Goal: Information Seeking & Learning: Find specific fact

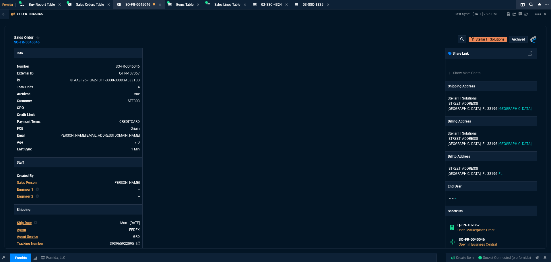
select select "9: OCAM"
click at [288, 5] on icon at bounding box center [286, 4] width 3 height 3
click at [46, 5] on span "Buy Report Table" at bounding box center [42, 5] width 26 height 4
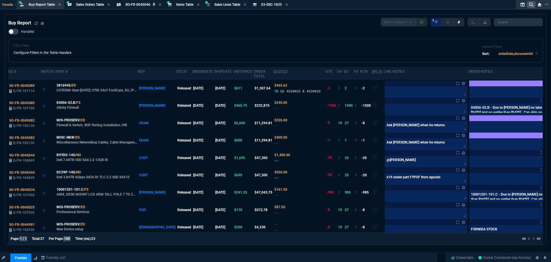
click at [530, 8] on nx-icon at bounding box center [531, 4] width 9 height 7
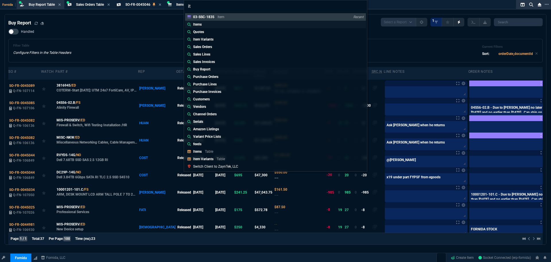
click at [205, 25] on link "Items" at bounding box center [275, 24] width 181 height 7
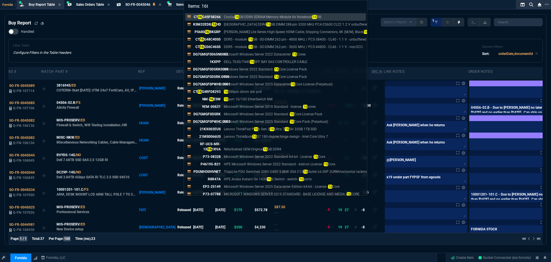
type input "Items: 16tb"
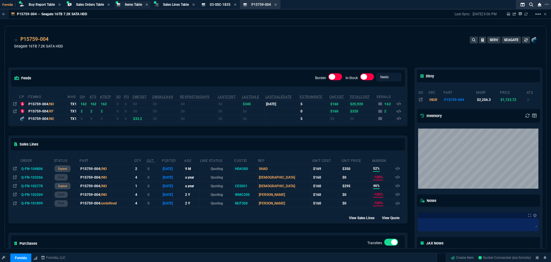
click at [134, 4] on span "Items Table" at bounding box center [133, 5] width 17 height 4
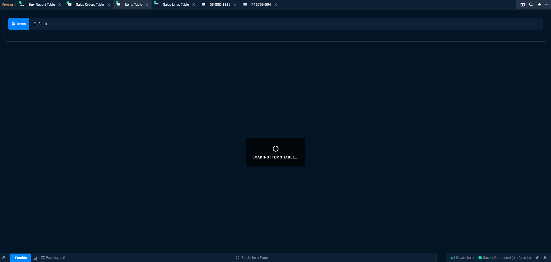
select select
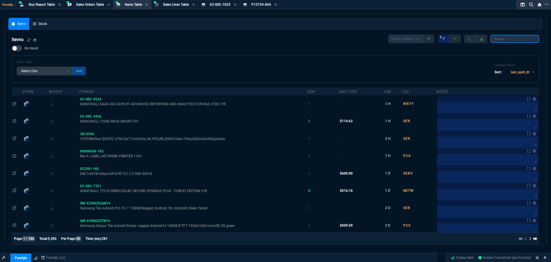
drag, startPoint x: 514, startPoint y: 38, endPoint x: 508, endPoint y: 37, distance: 6.4
click at [514, 38] on input "search" at bounding box center [515, 39] width 49 height 8
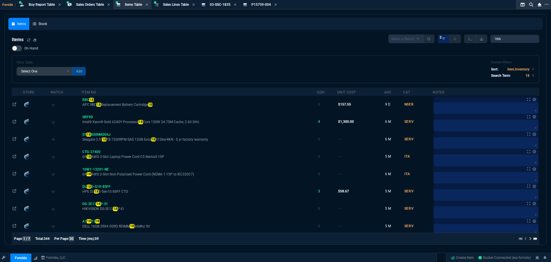
type input "18TB"
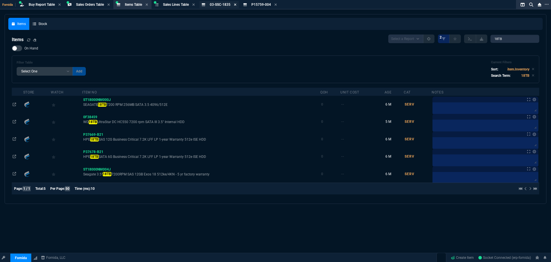
click at [237, 4] on icon at bounding box center [235, 4] width 3 height 3
click at [238, 4] on div "P15759-004 Item" at bounding box center [219, 4] width 38 height 7
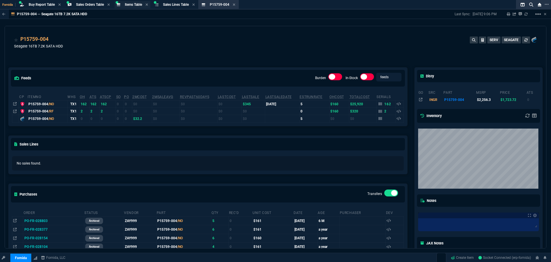
click at [128, 6] on span "Items Table" at bounding box center [133, 5] width 17 height 4
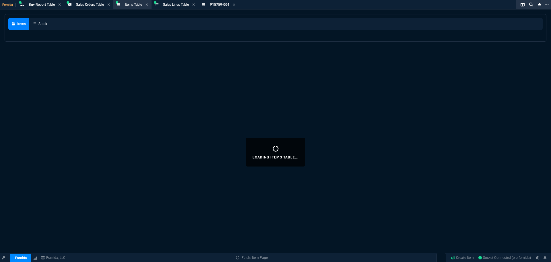
select select
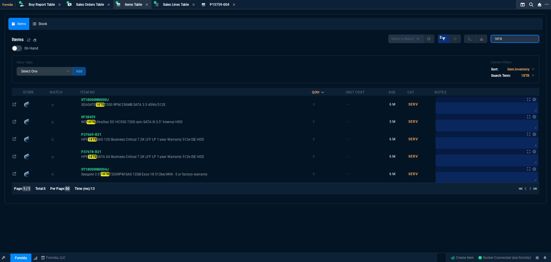
drag, startPoint x: 516, startPoint y: 37, endPoint x: 442, endPoint y: 35, distance: 74.1
click at [463, 35] on div "Select a Report NEW QUERY 2 18TB" at bounding box center [463, 38] width 151 height 9
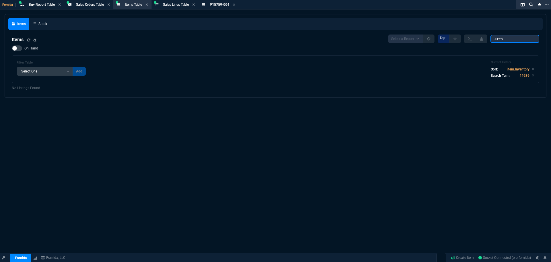
drag, startPoint x: 454, startPoint y: 33, endPoint x: 284, endPoint y: 36, distance: 170.6
click at [382, 32] on nx-fornida-items-table "Items Select a Report NEW QUERY 2 44939 On Hand Filter Table Select One Add Fil…" at bounding box center [275, 62] width 535 height 63
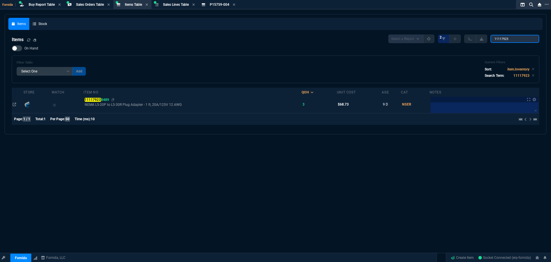
type input "11117923"
click at [96, 99] on mark "11117923" at bounding box center [93, 100] width 16 height 4
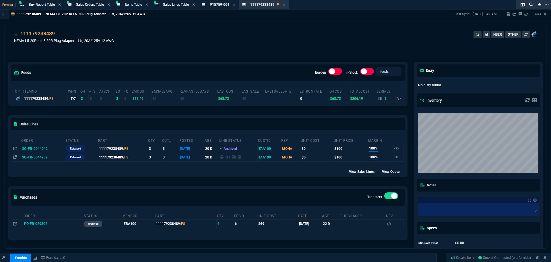
scroll to position [7, 0]
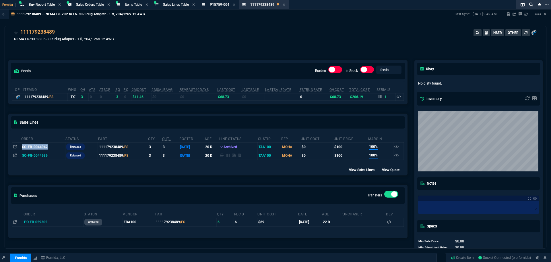
drag, startPoint x: 21, startPoint y: 148, endPoint x: 49, endPoint y: 148, distance: 27.6
click at [49, 148] on td "SO-FR-0044942" at bounding box center [43, 146] width 44 height 9
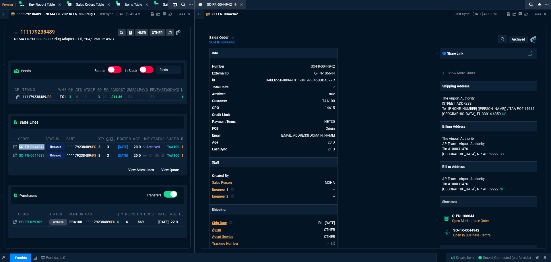
copy td "SO-FR-0044942"
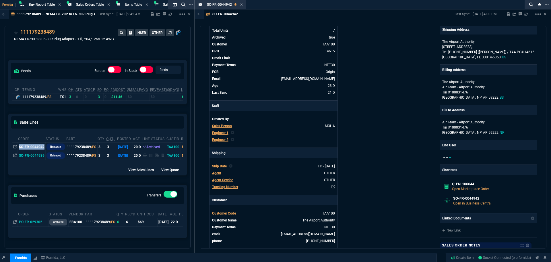
scroll to position [0, 0]
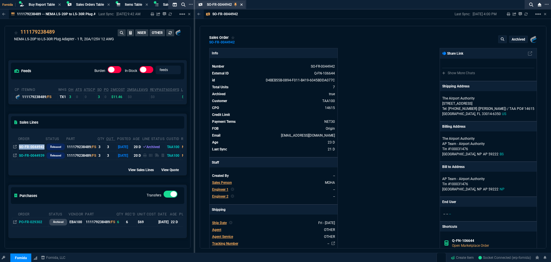
click at [243, 5] on icon at bounding box center [241, 4] width 3 height 3
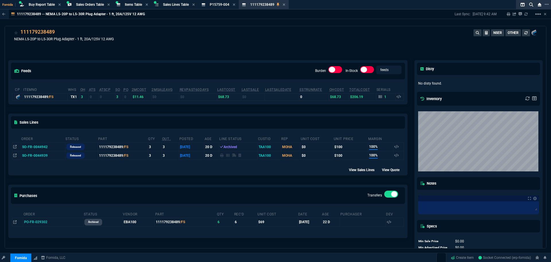
click at [318, 75] on div "Burden" at bounding box center [328, 70] width 27 height 9
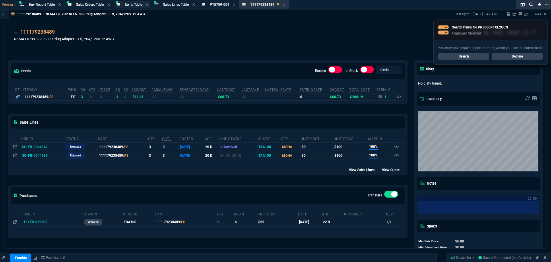
click at [138, 4] on span "Items Table" at bounding box center [133, 5] width 17 height 4
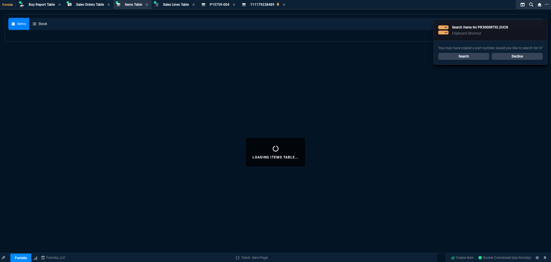
select select
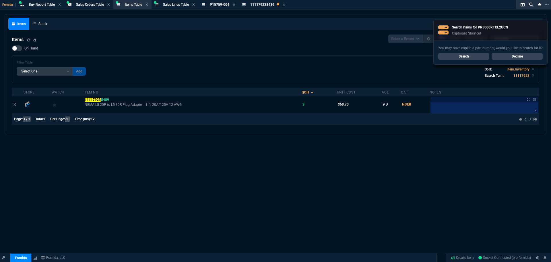
click at [472, 55] on link "Search" at bounding box center [463, 56] width 51 height 7
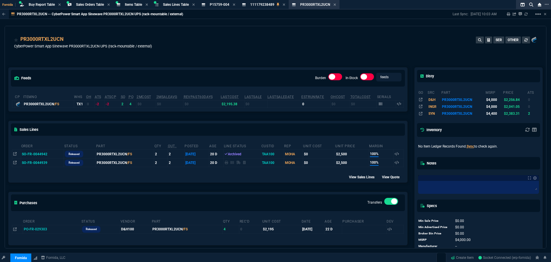
click at [266, 0] on section "111179238489 Item" at bounding box center [264, 4] width 50 height 9
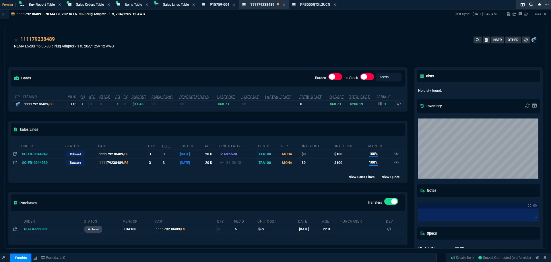
click at [173, 61] on div "feeds Burden In-Stock feeds prices cp ItemNo WHS OH ATS ATSCP SO PO 2MCost 2MSa…" at bounding box center [208, 169] width 406 height 229
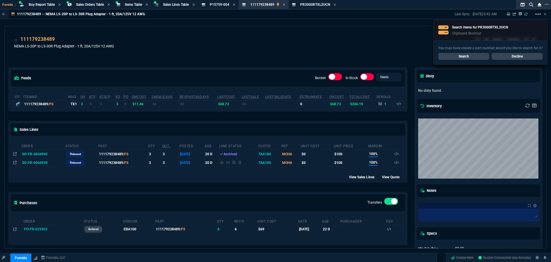
click at [520, 54] on link "Decline" at bounding box center [517, 56] width 51 height 7
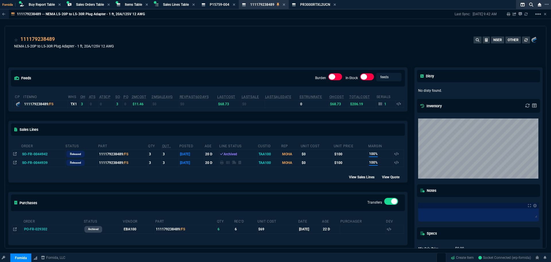
click at [243, 58] on div "feeds Burden In-Stock feeds prices cp ItemNo WHS OH ATS ATSCP SO PO 2MCost 2MSa…" at bounding box center [208, 169] width 406 height 229
click at [218, 1] on section "P15759-004 Item" at bounding box center [218, 4] width 40 height 9
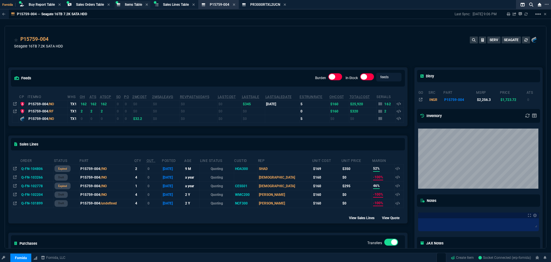
click at [136, 6] on span "Items Table" at bounding box center [133, 5] width 17 height 4
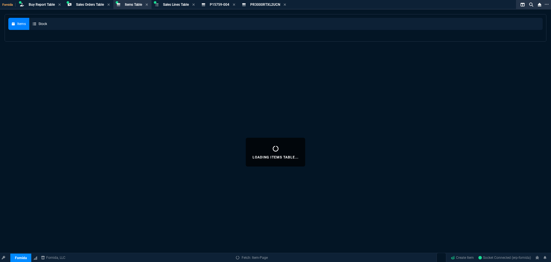
select select
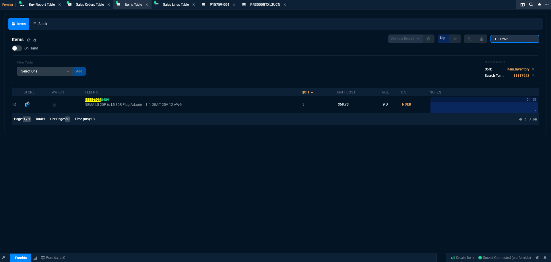
click at [505, 38] on input "11117923" at bounding box center [515, 39] width 49 height 8
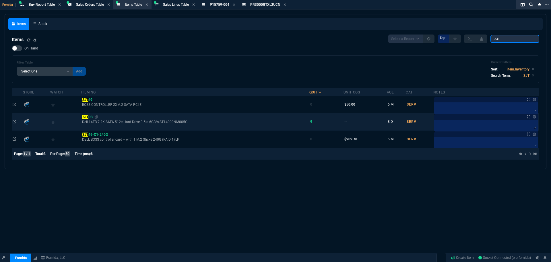
type input "3JT"
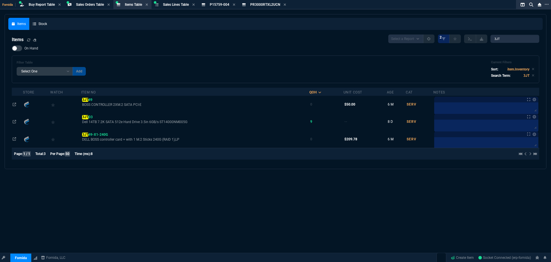
click at [88, 116] on mark "3JT" at bounding box center [85, 117] width 6 height 4
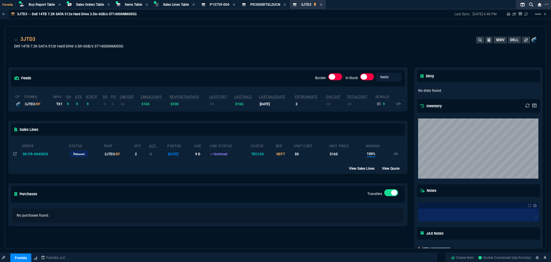
click at [192, 45] on div "3JTD3 Dell 14TB 7.2K SATA 512e Hard Drive 3.5in 6GB/s ST14000NM005G SERV DELL" at bounding box center [275, 45] width 523 height 20
click at [120, 4] on icon at bounding box center [118, 4] width 3 height 3
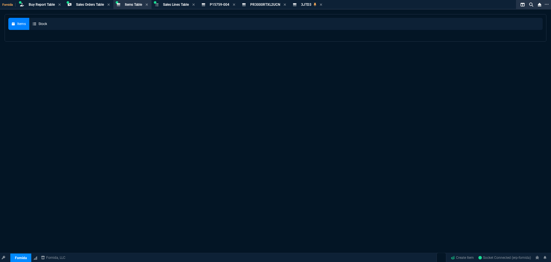
select select
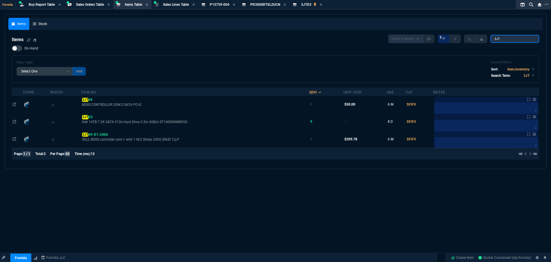
drag, startPoint x: 511, startPoint y: 39, endPoint x: 309, endPoint y: 32, distance: 202.5
click at [318, 33] on nx-fornida-items-table "Items Select a Report NEW QUERY 2 3JT On Hand Filter Table Select One Add Filte…" at bounding box center [275, 98] width 535 height 134
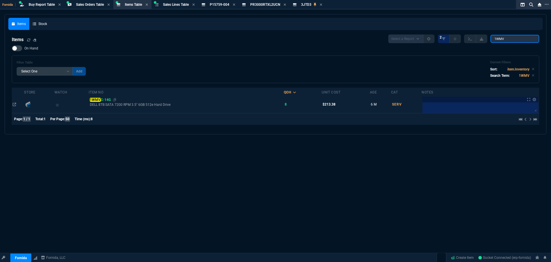
type input "1WMV"
click at [111, 98] on span "1WMV C-14G" at bounding box center [100, 100] width 21 height 4
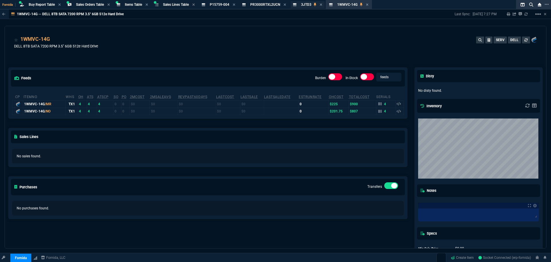
click at [307, 4] on span "3JTD3" at bounding box center [306, 5] width 10 height 4
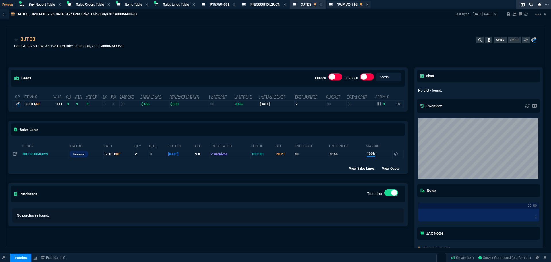
click at [345, 7] on div "1WMVC-14G Item" at bounding box center [347, 4] width 20 height 5
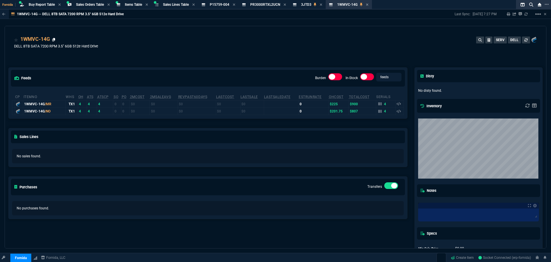
click at [54, 40] on icon at bounding box center [53, 39] width 3 height 3
click at [307, 3] on span "3JTD3" at bounding box center [306, 5] width 10 height 4
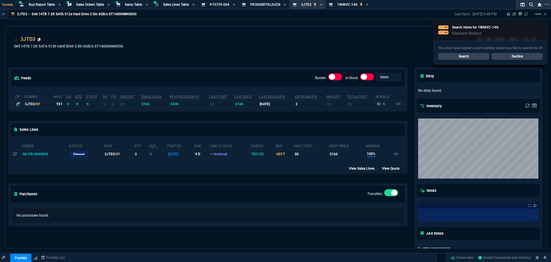
click at [40, 40] on icon at bounding box center [39, 39] width 3 height 3
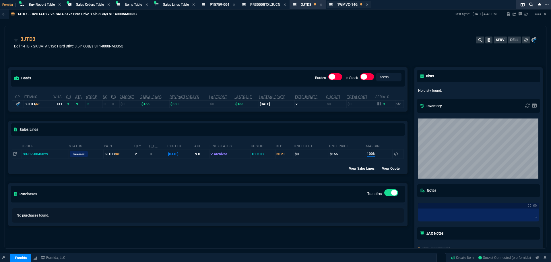
click at [355, 4] on span "1WMVC-14G" at bounding box center [347, 5] width 20 height 4
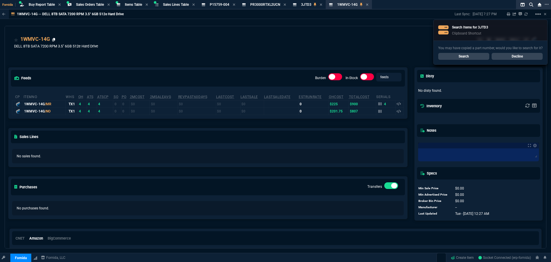
click at [53, 40] on icon at bounding box center [53, 39] width 3 height 3
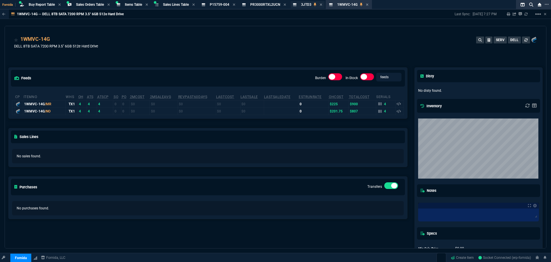
click at [309, 4] on span "3JTD3" at bounding box center [306, 5] width 10 height 4
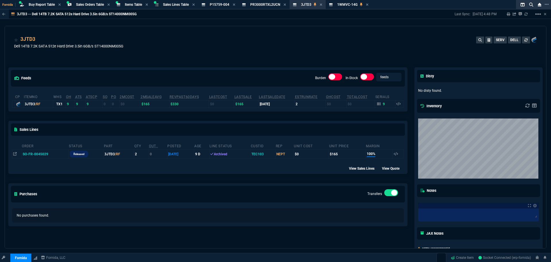
click at [379, 38] on div "3JTD3 Dell 14TB 7.2K SATA 512e Hard Drive 3.5in 6GB/s ST14000NM005G SERV DELL" at bounding box center [275, 45] width 523 height 20
click at [312, 36] on div "3JTD3 Dell 14TB 7.2K SATA 512e Hard Drive 3.5in 6GB/s ST14000NM005G SERV DELL" at bounding box center [275, 45] width 523 height 20
click at [348, 7] on div "1WMVC-14G Item" at bounding box center [349, 4] width 44 height 7
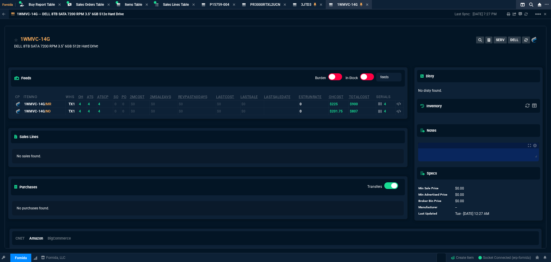
click at [156, 54] on div "1WMVC-14G DELL 8TB SATA 7200 RPM 3.5" 6GB 512e Hard Drive SERV DELL" at bounding box center [275, 45] width 523 height 20
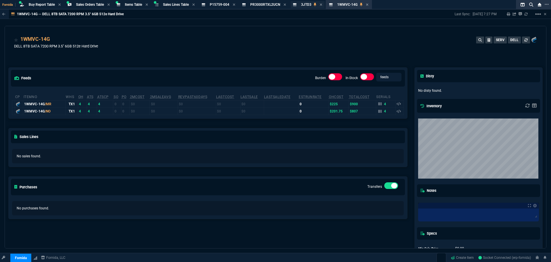
click at [303, 4] on div "3JTD3 Item" at bounding box center [308, 4] width 34 height 7
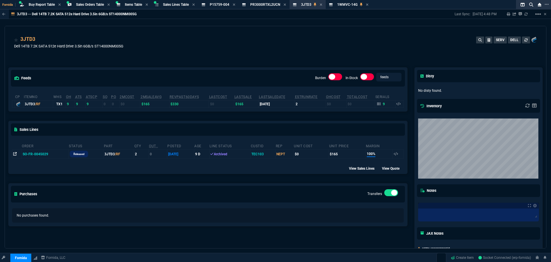
click at [13, 154] on icon at bounding box center [14, 153] width 3 height 3
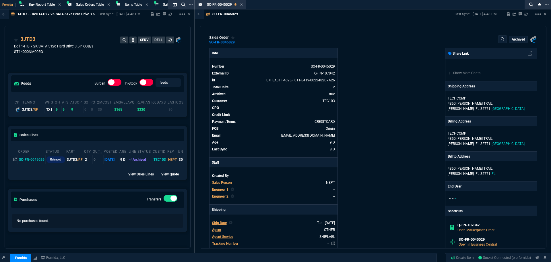
click at [408, 127] on div "Fornida, LLC [STREET_ADDRESS] Share Link Show More Chats Shipping Address TECHC…" at bounding box center [455, 211] width 164 height 326
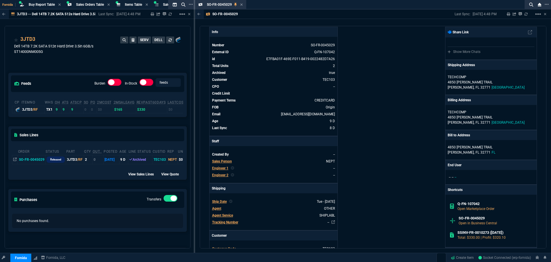
scroll to position [22, 0]
click at [454, 204] on div at bounding box center [453, 206] width 7 height 8
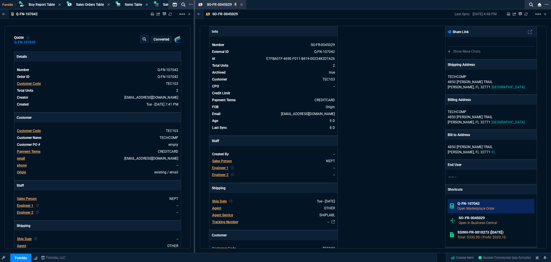
type input "100"
type input "165"
click at [241, 4] on icon at bounding box center [242, 4] width 2 height 2
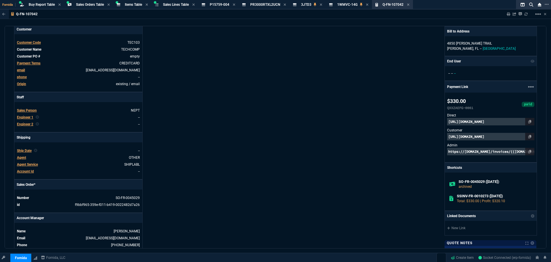
scroll to position [0, 0]
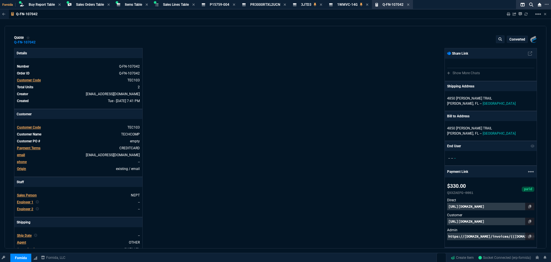
click at [192, 47] on div "quote Q-FN-107042 converted Fornida, LLC [STREET_ADDRESS] Details Number Q-FN-1…" at bounding box center [276, 137] width 542 height 222
click at [83, 43] on div "quote Q-FN-107042 converted Fornida, LLC [STREET_ADDRESS]" at bounding box center [275, 39] width 523 height 9
click at [38, 42] on icon at bounding box center [39, 41] width 3 height 3
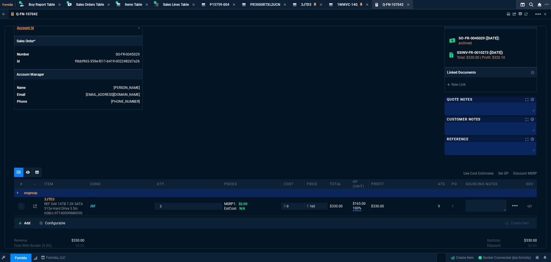
scroll to position [230, 0]
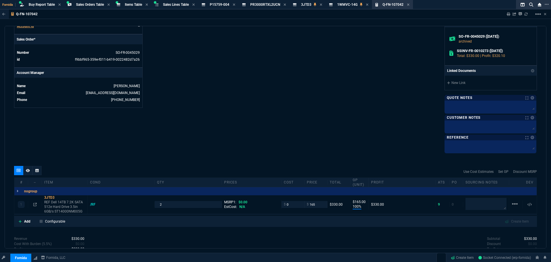
drag, startPoint x: 187, startPoint y: 31, endPoint x: 157, endPoint y: 14, distance: 35.1
click at [132, 5] on span "Items Table" at bounding box center [133, 5] width 17 height 4
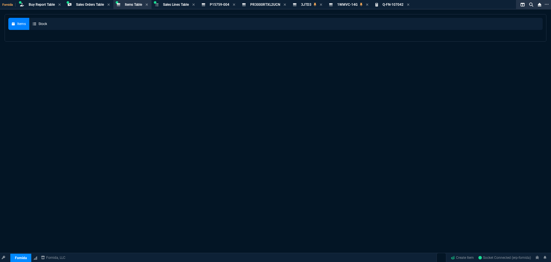
select select
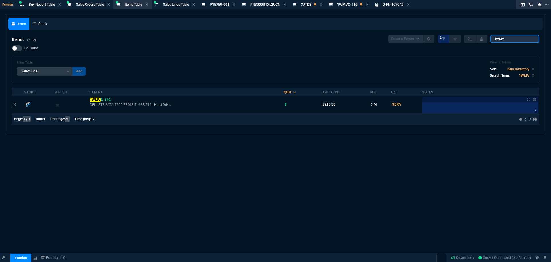
click at [505, 36] on input "1WMV" at bounding box center [515, 39] width 49 height 8
click at [508, 39] on input "1WMV" at bounding box center [515, 39] width 49 height 8
paste input "02-ssc-0860"
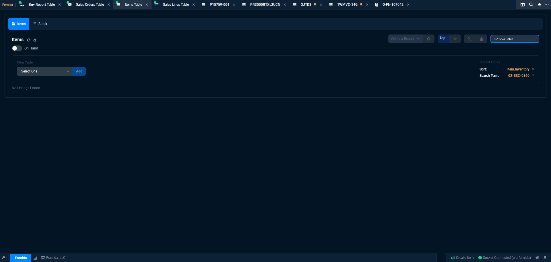
type input "02-SSC-0860"
click at [251, 91] on nx-fornida-items-table "Items Select a Report NEW QUERY 2 02-SSC-0860 On Hand Filter Table Select One A…" at bounding box center [275, 62] width 535 height 63
click at [524, 36] on input "02-SSC-0860" at bounding box center [515, 39] width 49 height 8
click at [368, 5] on icon at bounding box center [367, 4] width 3 height 3
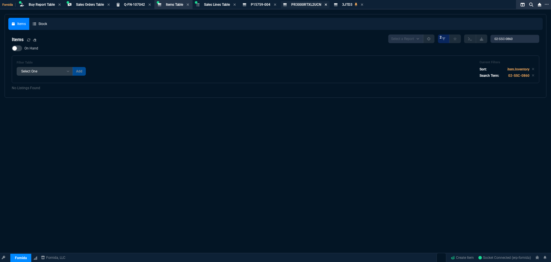
click at [327, 5] on icon at bounding box center [326, 4] width 3 height 3
click at [276, 3] on icon at bounding box center [275, 4] width 3 height 3
click at [382, 22] on div "Items Stock" at bounding box center [275, 24] width 535 height 12
